Goal: Find specific page/section: Find specific page/section

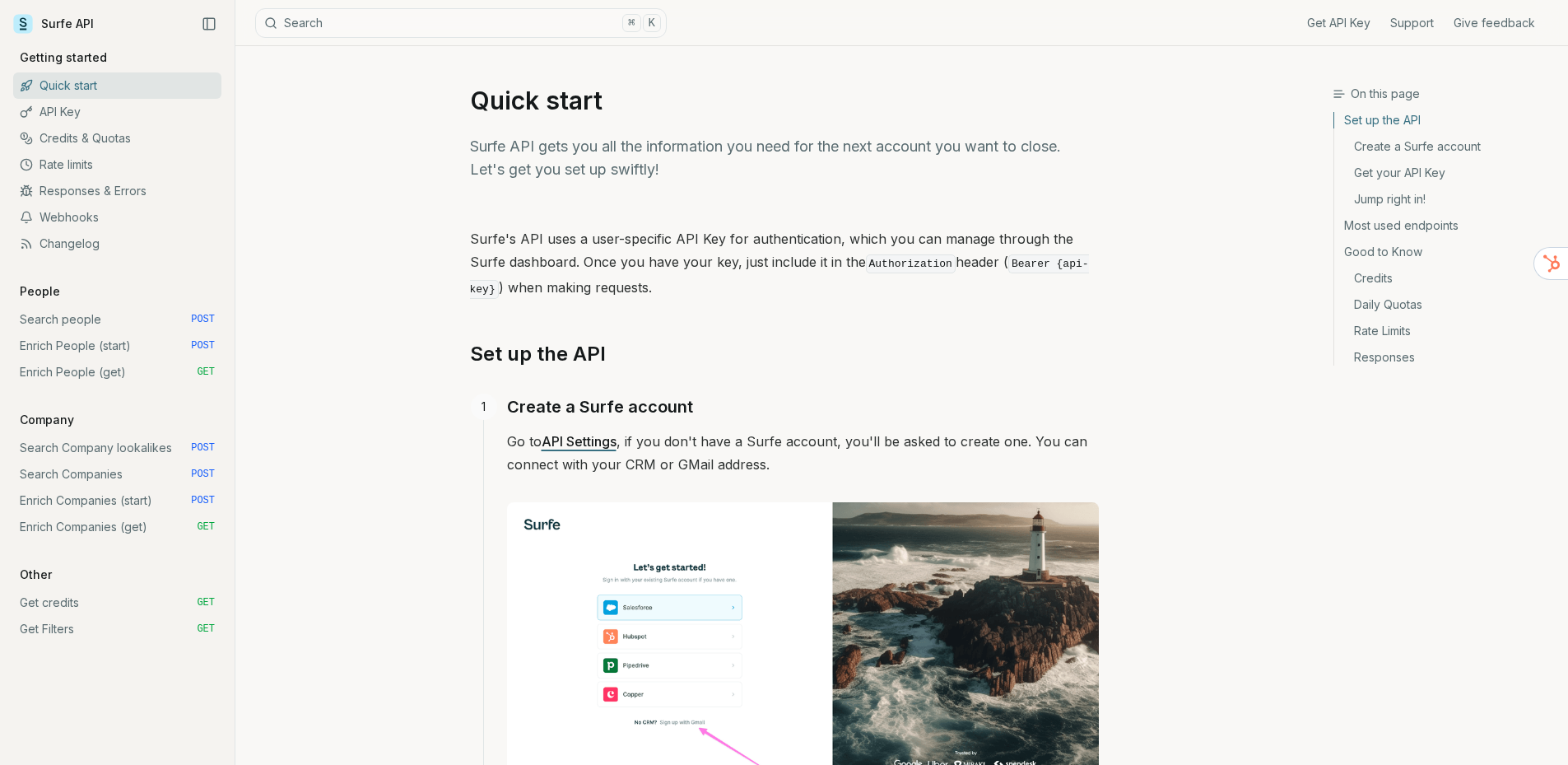
click at [86, 215] on link "Webhooks" at bounding box center [117, 217] width 208 height 27
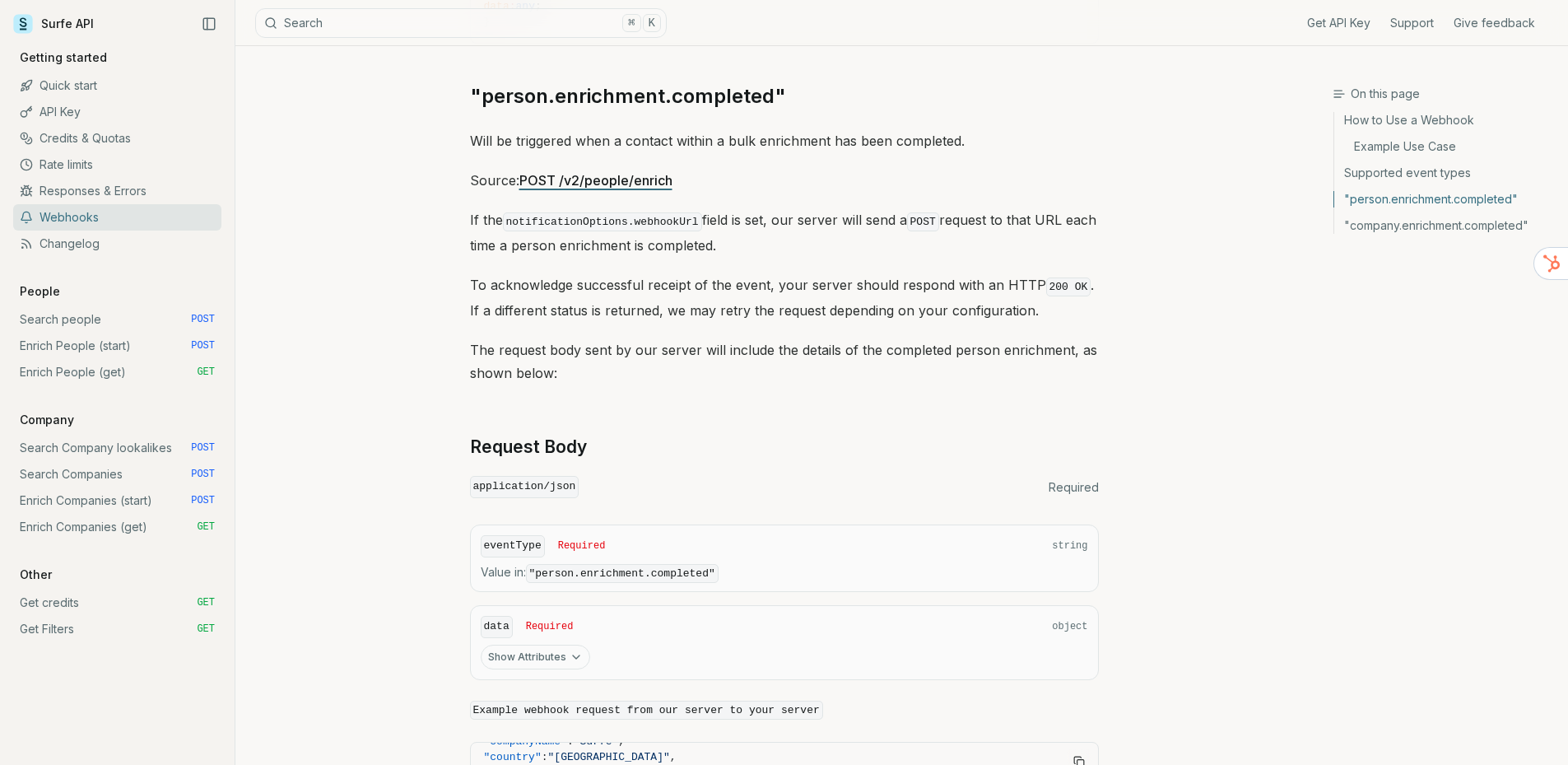
scroll to position [897, 0]
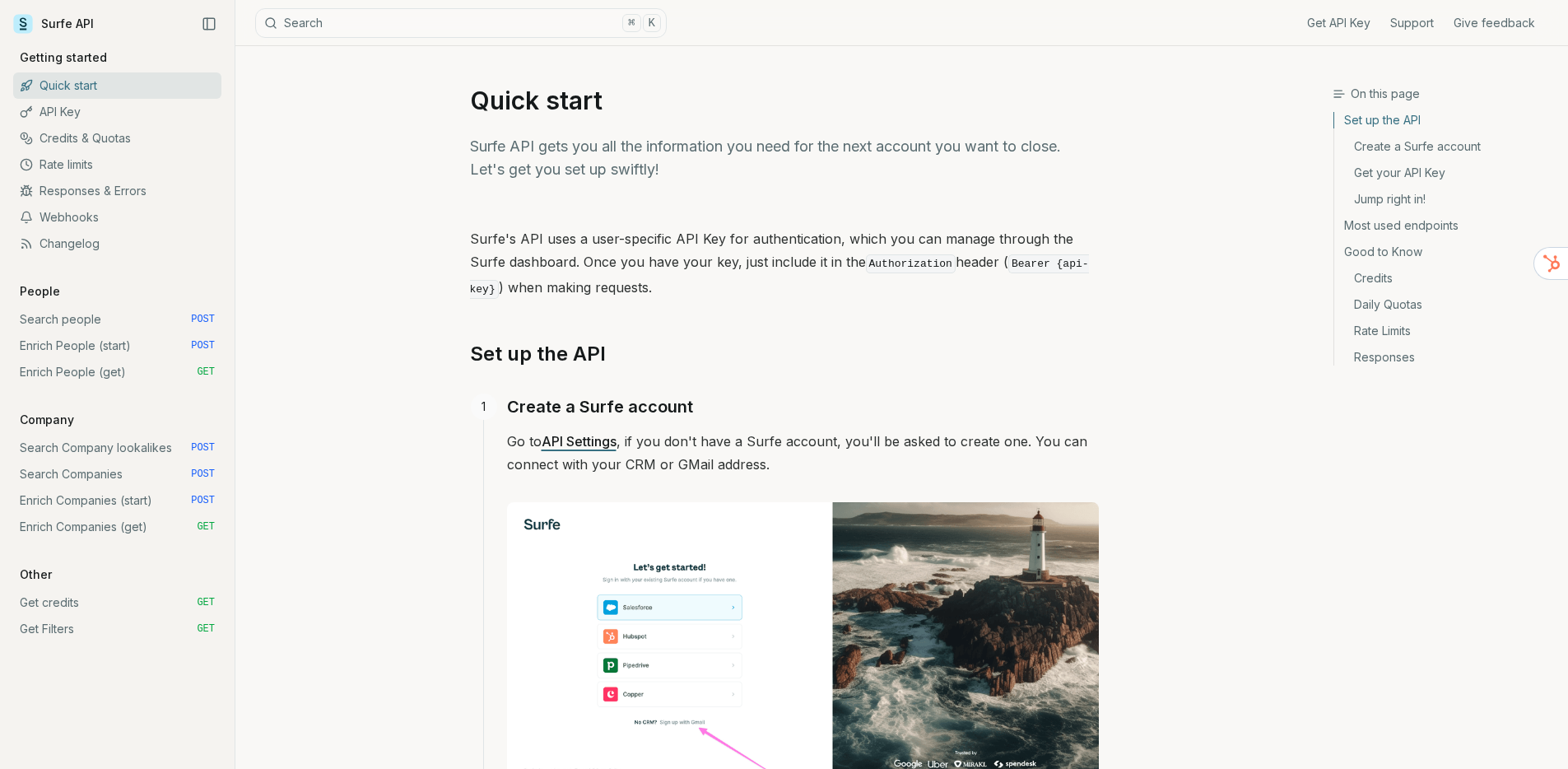
click at [69, 115] on link "API Key" at bounding box center [117, 112] width 208 height 27
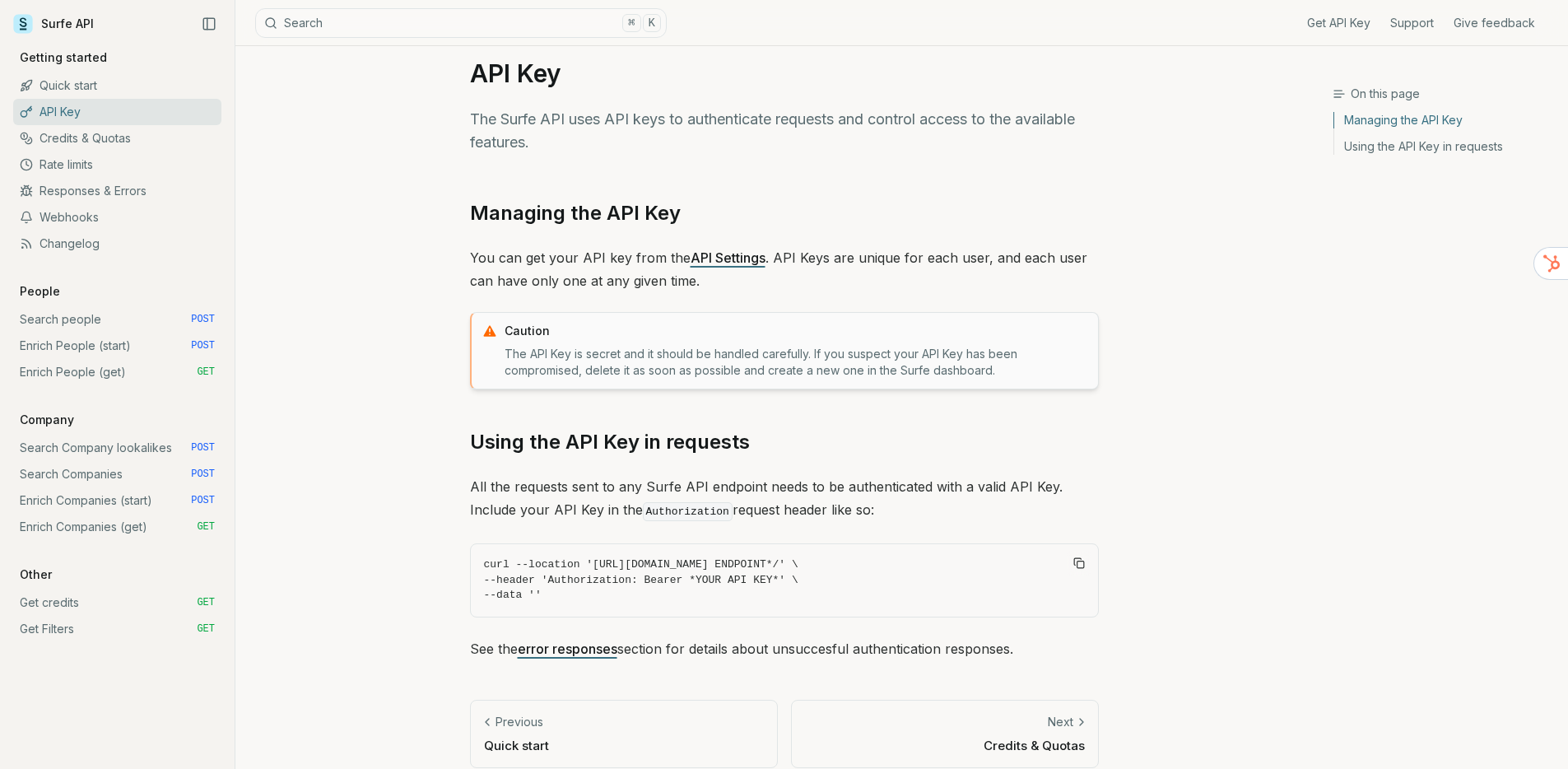
scroll to position [46, 0]
